Goal: Navigation & Orientation: Find specific page/section

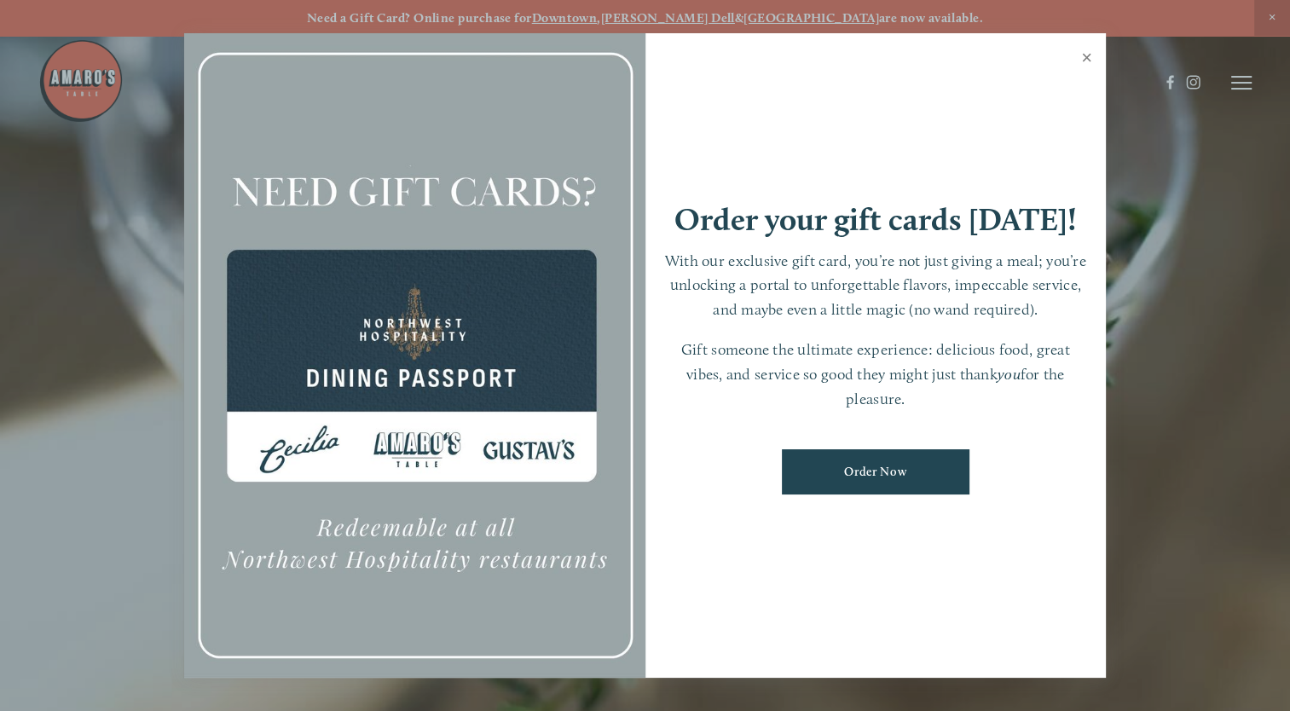
click at [1081, 50] on link "Close" at bounding box center [1086, 60] width 33 height 48
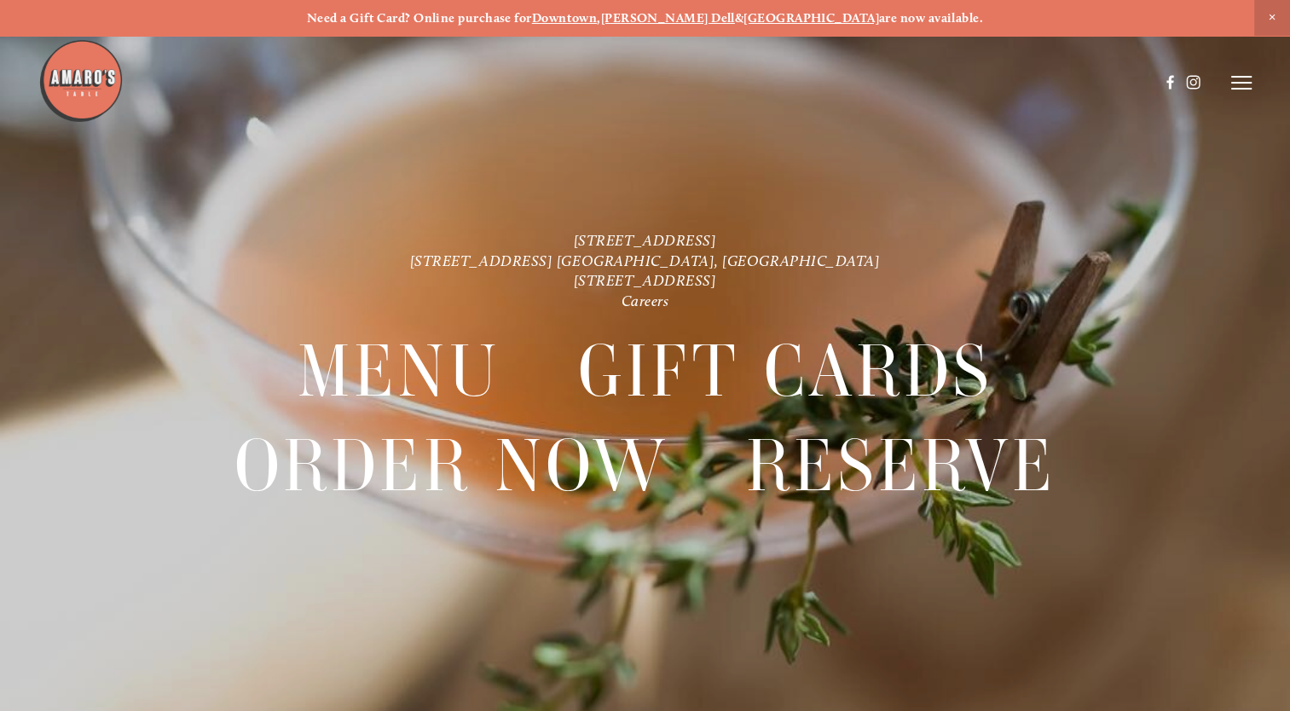
click at [1242, 82] on icon at bounding box center [1241, 82] width 20 height 15
click at [824, 254] on p "[STREET_ADDRESS] [STREET_ADDRESS] [GEOGRAPHIC_DATA], [GEOGRAPHIC_DATA] [STREET_…" at bounding box center [645, 271] width 928 height 80
click at [1146, 84] on span "Reserve" at bounding box center [1134, 82] width 39 height 14
click at [1239, 77] on line at bounding box center [1241, 77] width 20 height 0
click at [1082, 80] on span "Gallery" at bounding box center [1084, 82] width 39 height 14
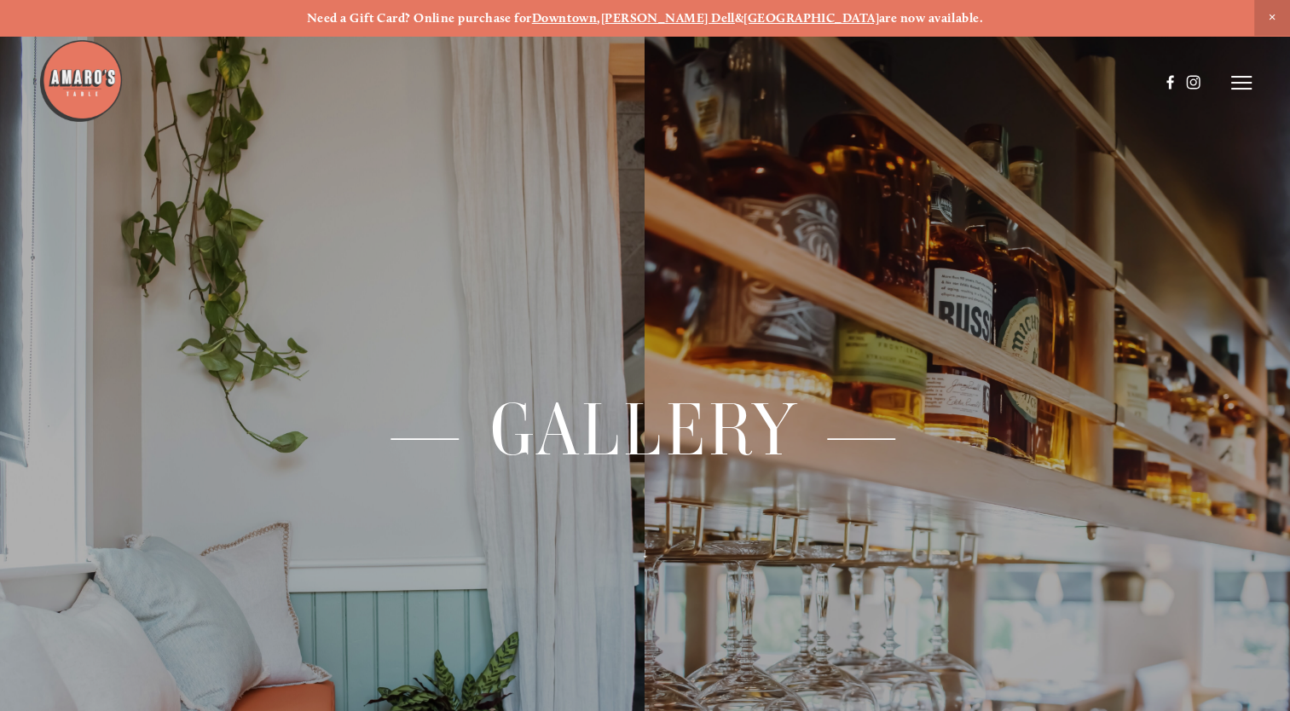
click at [1248, 74] on header "Menu Order Now Visit Gallery 0" at bounding box center [644, 82] width 1212 height 165
click at [1241, 80] on icon at bounding box center [1241, 82] width 20 height 15
click at [1242, 85] on icon at bounding box center [1238, 82] width 15 height 15
click at [1238, 77] on line at bounding box center [1241, 77] width 20 height 0
click at [597, 12] on strong "Downtown" at bounding box center [565, 17] width 66 height 15
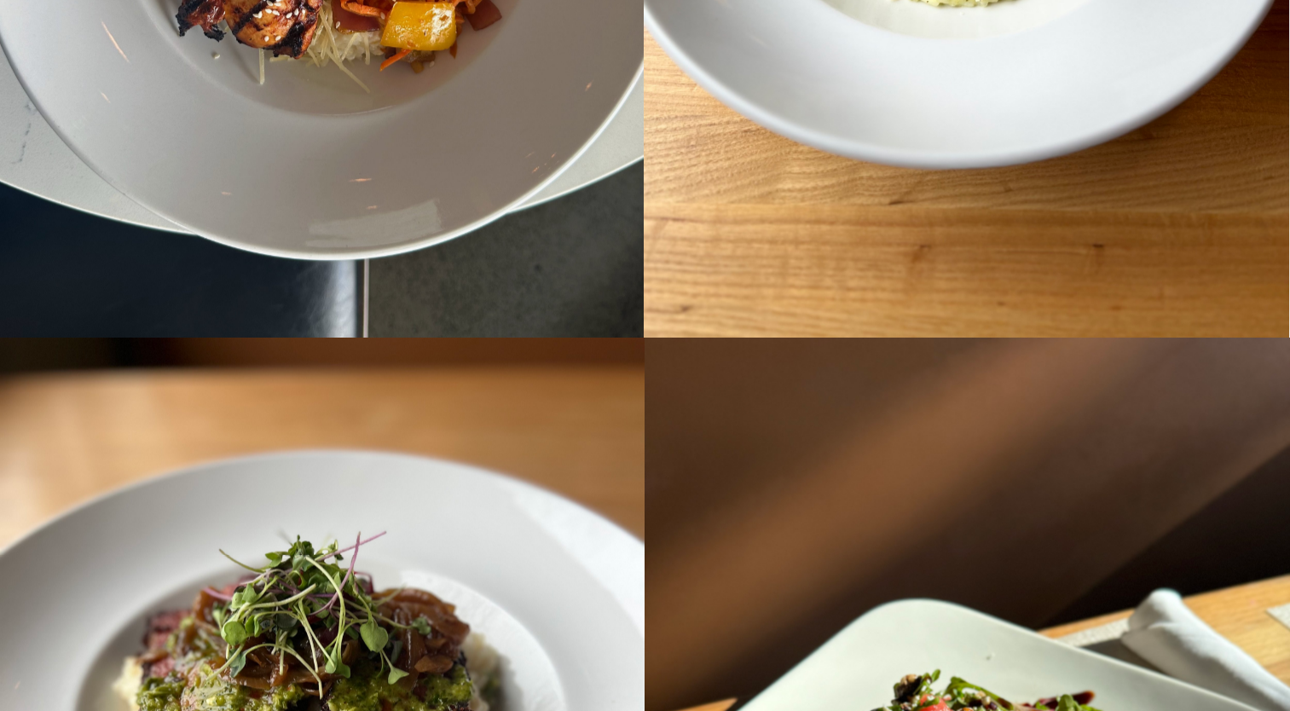
scroll to position [21599, 0]
